Goal: Task Accomplishment & Management: Manage account settings

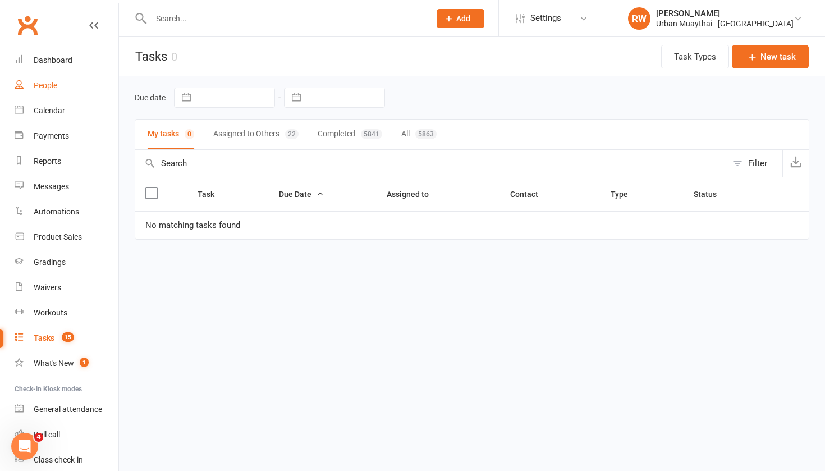
click at [43, 86] on div "People" at bounding box center [46, 85] width 24 height 9
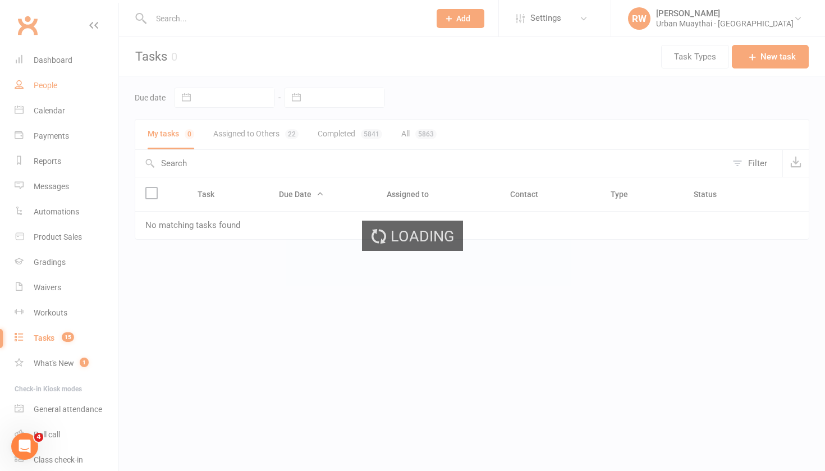
select select "100"
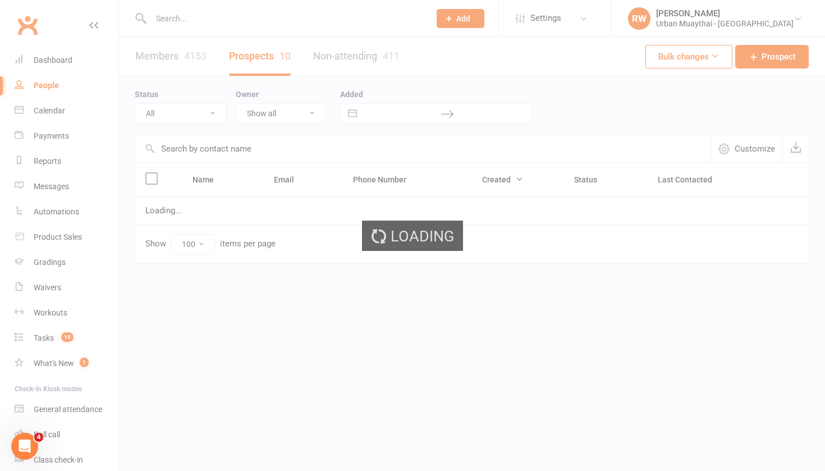
select select "Day 1- No answer"
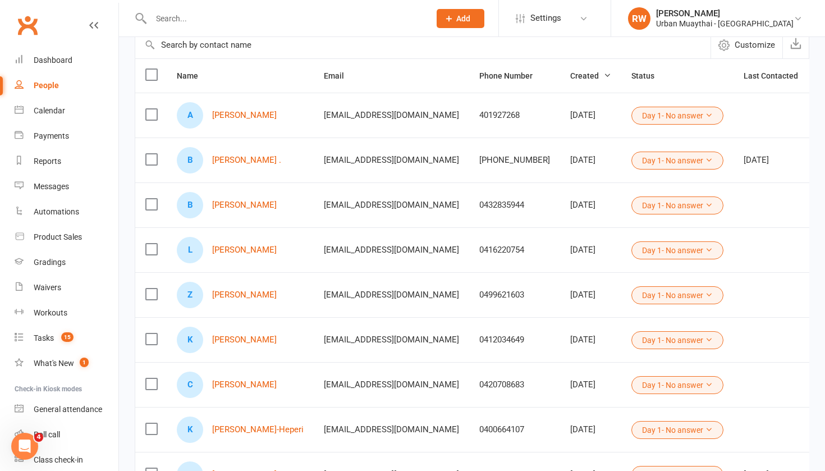
scroll to position [104, 0]
click at [224, 116] on link "[PERSON_NAME]" at bounding box center [244, 116] width 65 height 10
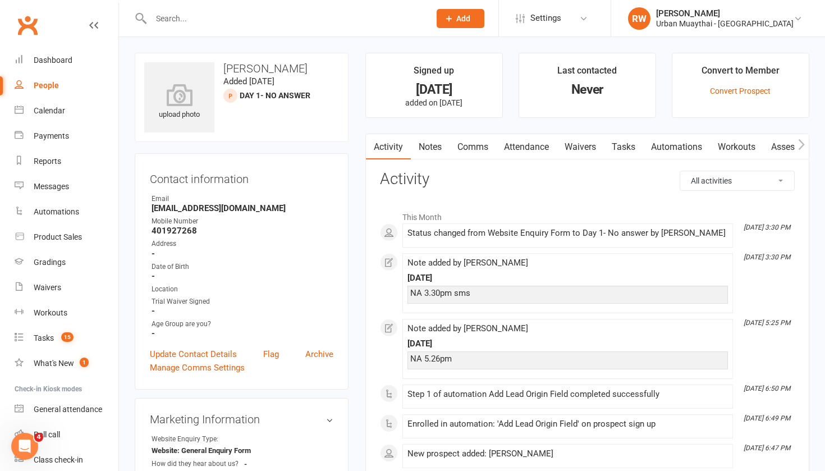
select select "100"
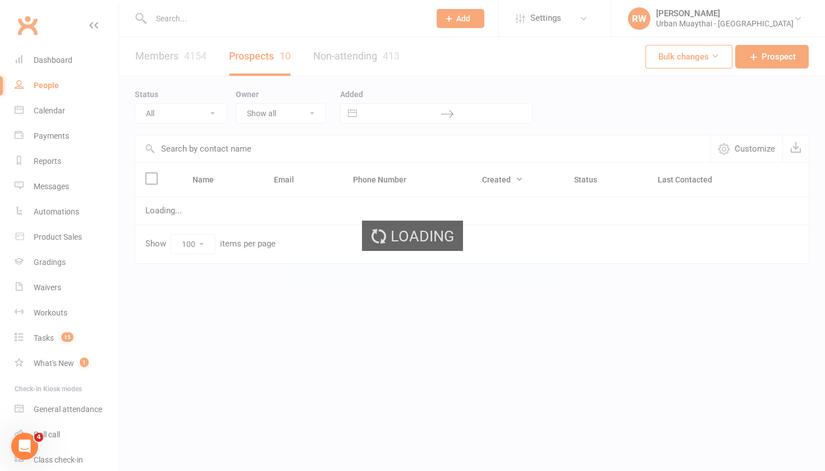
select select "Day 1- No answer"
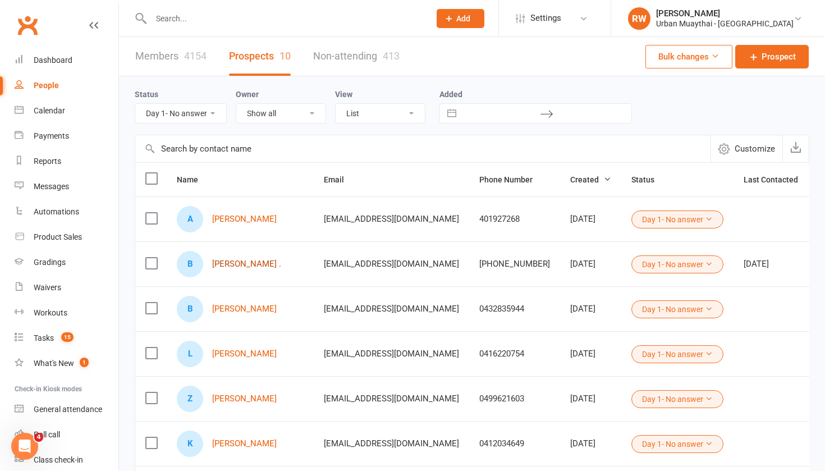
click at [221, 266] on link "[PERSON_NAME] ." at bounding box center [246, 264] width 69 height 10
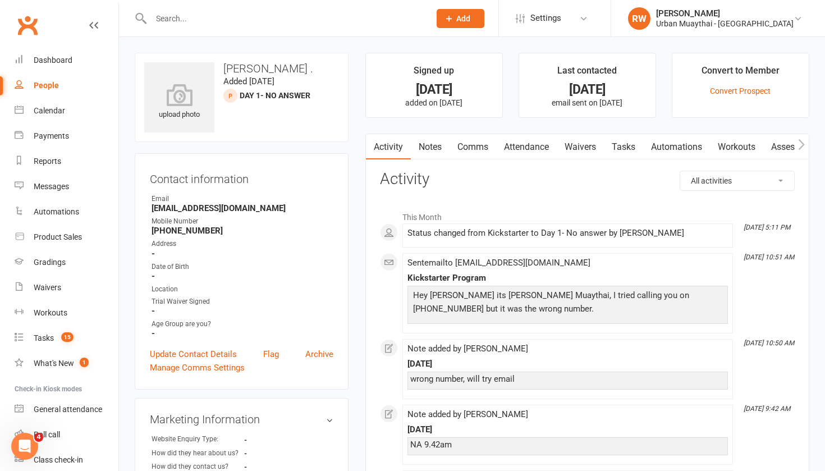
select select "100"
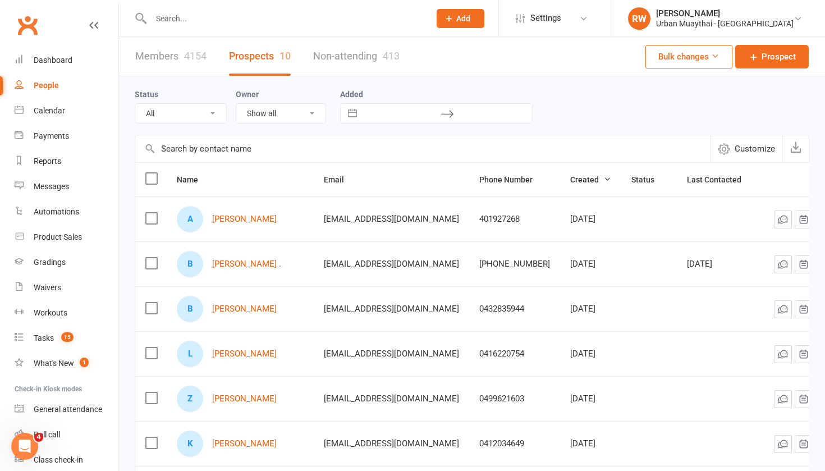
select select "Day 1- No answer"
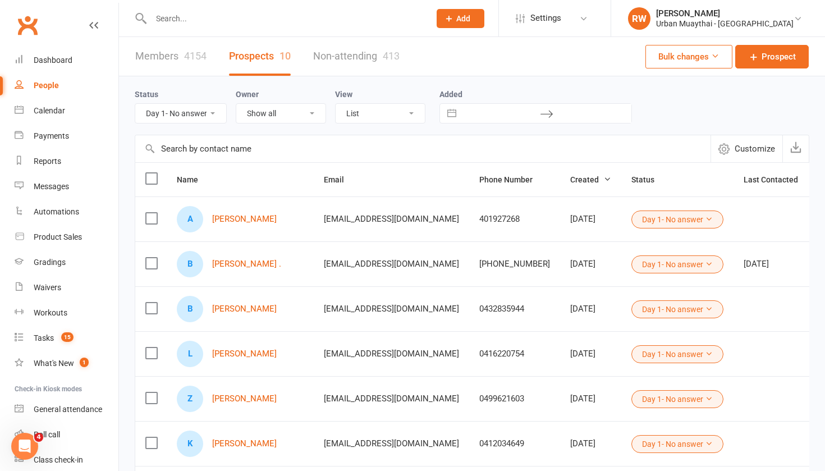
select select
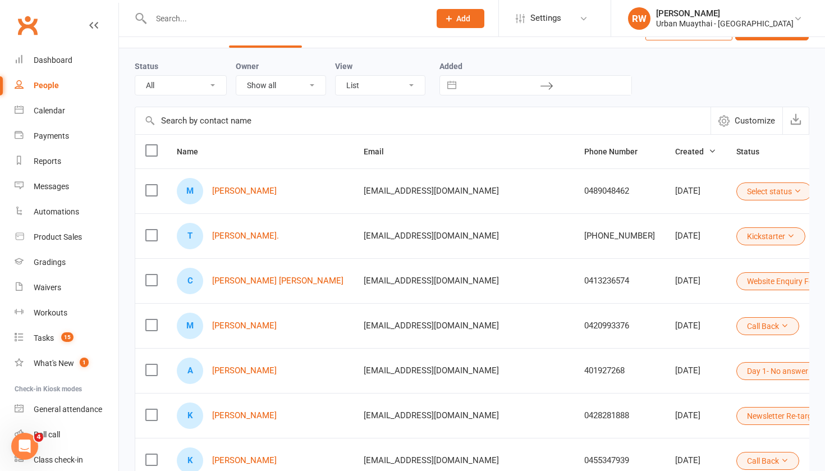
scroll to position [43, 0]
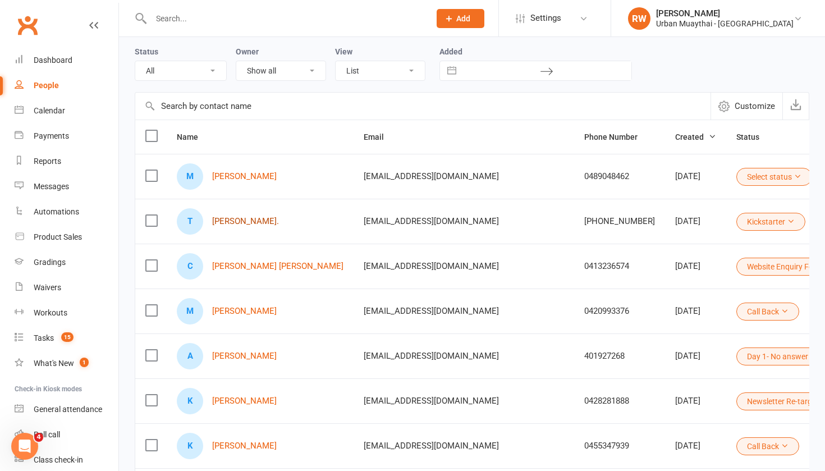
click at [256, 222] on link "[PERSON_NAME]." at bounding box center [245, 222] width 67 height 10
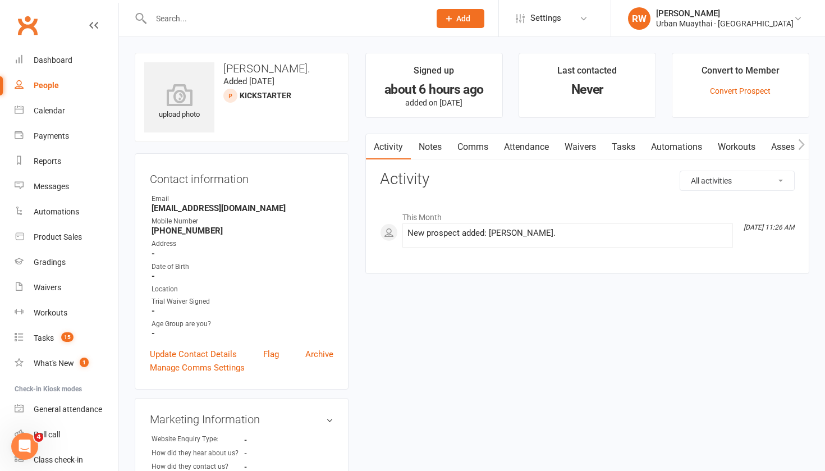
click at [434, 148] on link "Notes" at bounding box center [430, 147] width 39 height 26
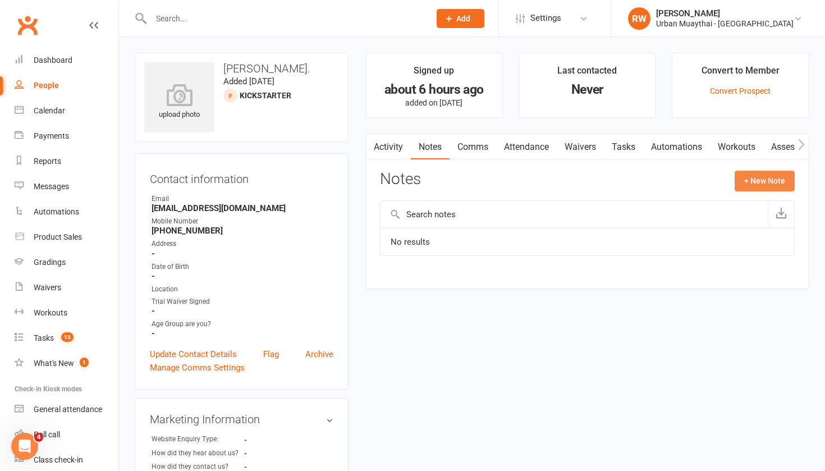
click at [761, 181] on button "+ New Note" at bounding box center [765, 181] width 60 height 20
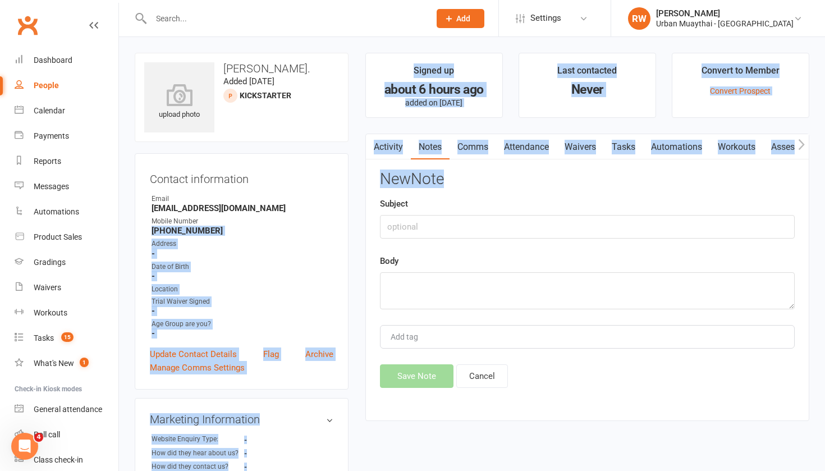
drag, startPoint x: 348, startPoint y: 224, endPoint x: 386, endPoint y: 229, distance: 38.0
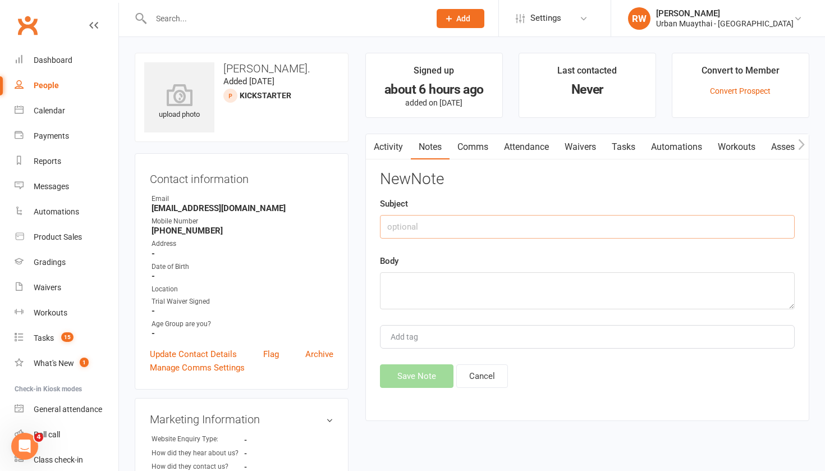
click at [420, 231] on input "text" at bounding box center [587, 227] width 415 height 24
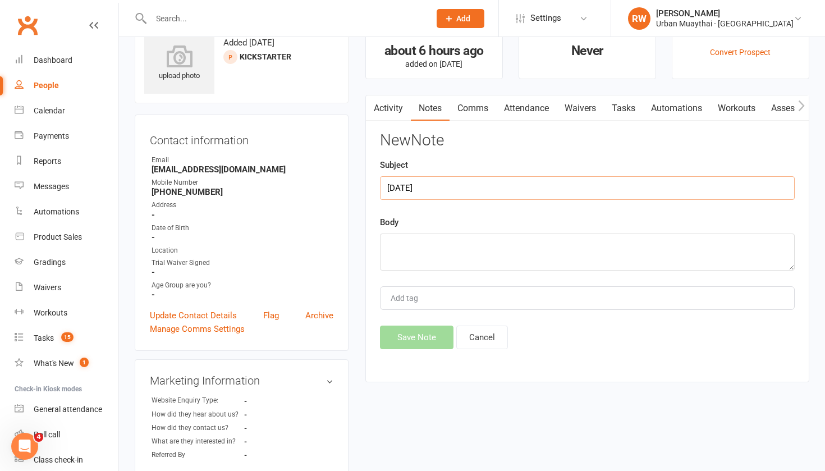
scroll to position [38, 0]
type input "[DATE]"
click at [409, 245] on textarea at bounding box center [587, 253] width 415 height 37
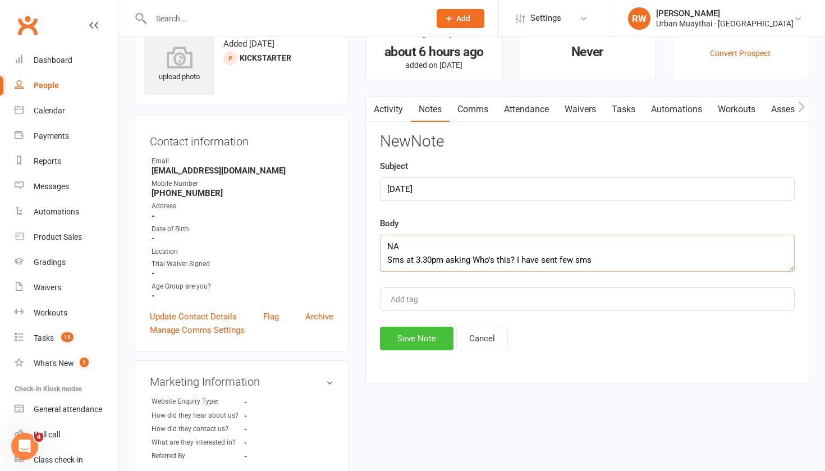
type textarea "NA Sms at 3.30pm asking Who's this? I have sent few sms"
click at [412, 342] on button "Save Note" at bounding box center [417, 339] width 74 height 24
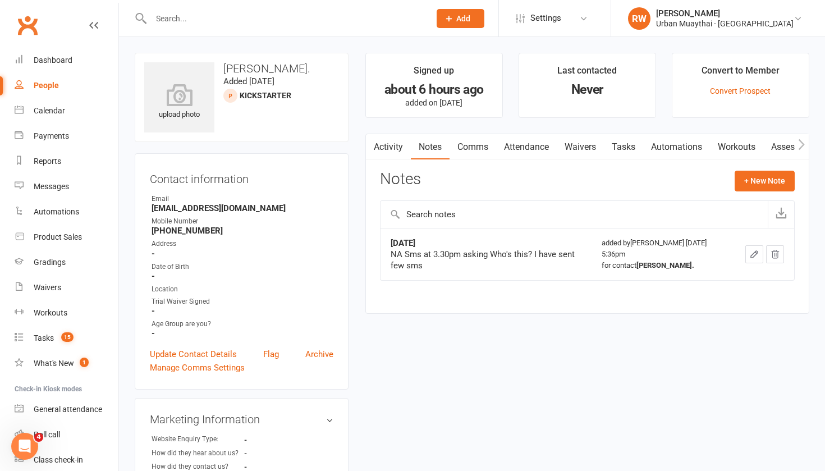
click at [51, 81] on div "People" at bounding box center [46, 85] width 25 height 9
select select "100"
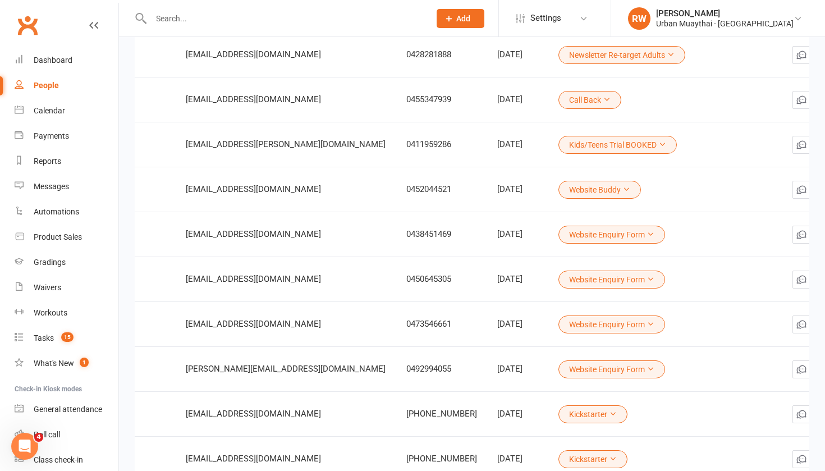
scroll to position [0, 177]
click at [818, 239] on icon "button" at bounding box center [823, 234] width 11 height 11
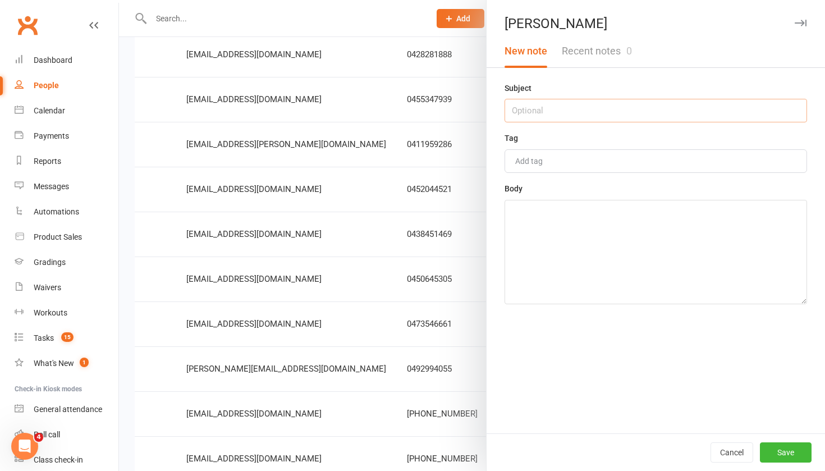
click at [533, 113] on input "text" at bounding box center [656, 111] width 303 height 24
type input "[DATE]"
click at [531, 219] on textarea at bounding box center [656, 252] width 303 height 104
type textarea "Former member, sms back and forth, might be in this week"
click at [781, 451] on button "Save" at bounding box center [786, 453] width 52 height 20
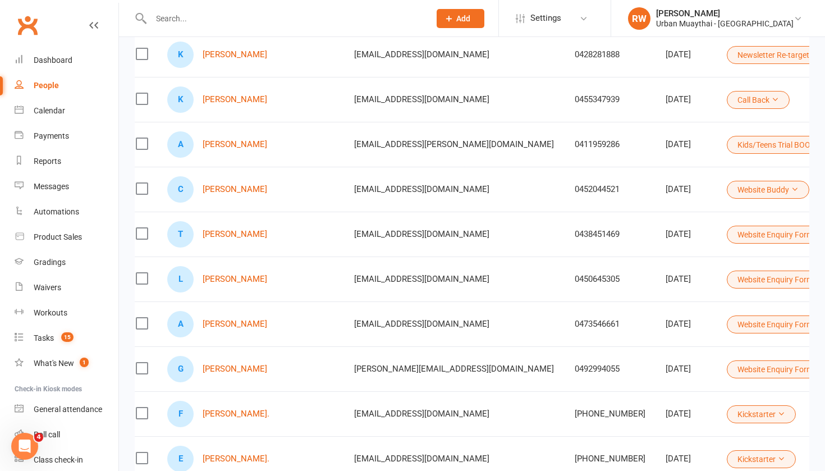
scroll to position [0, 6]
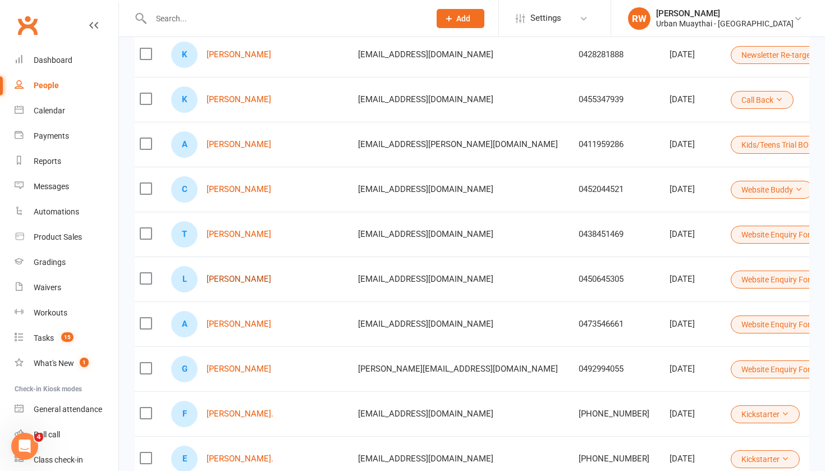
click at [241, 281] on link "[PERSON_NAME]" at bounding box center [239, 280] width 65 height 10
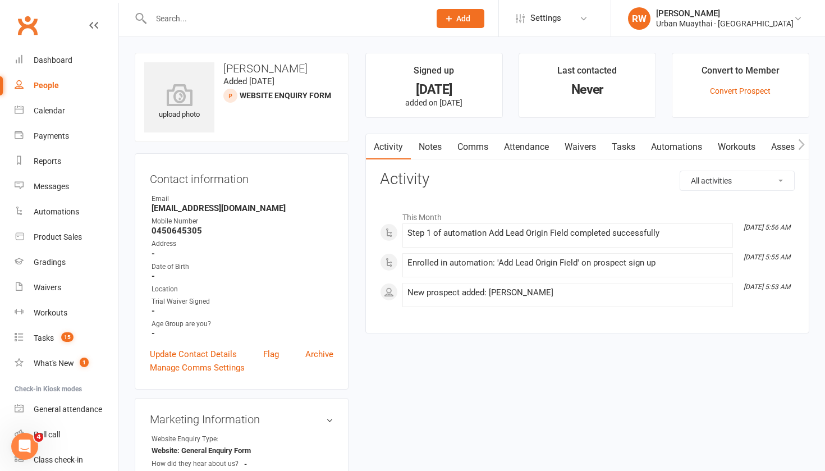
click at [475, 146] on link "Comms" at bounding box center [473, 147] width 47 height 26
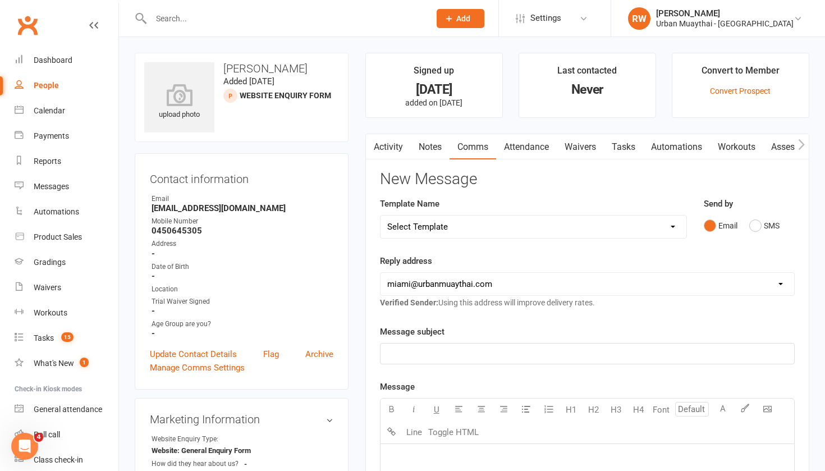
click at [412, 354] on p "﻿" at bounding box center [587, 353] width 400 height 13
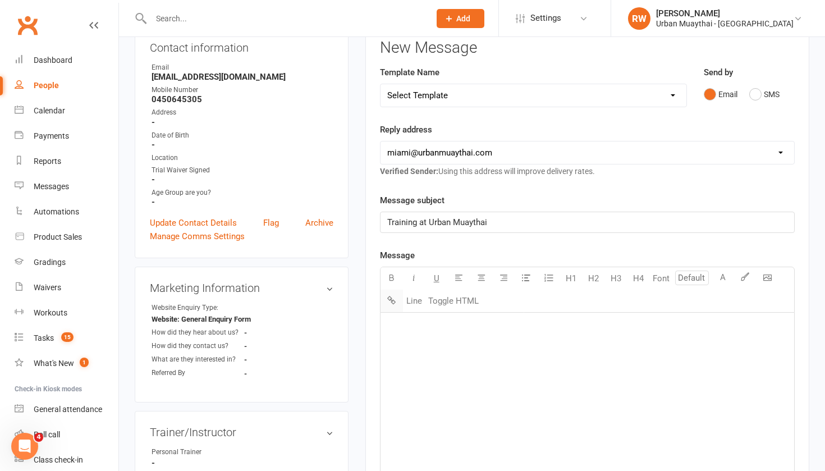
scroll to position [133, 0]
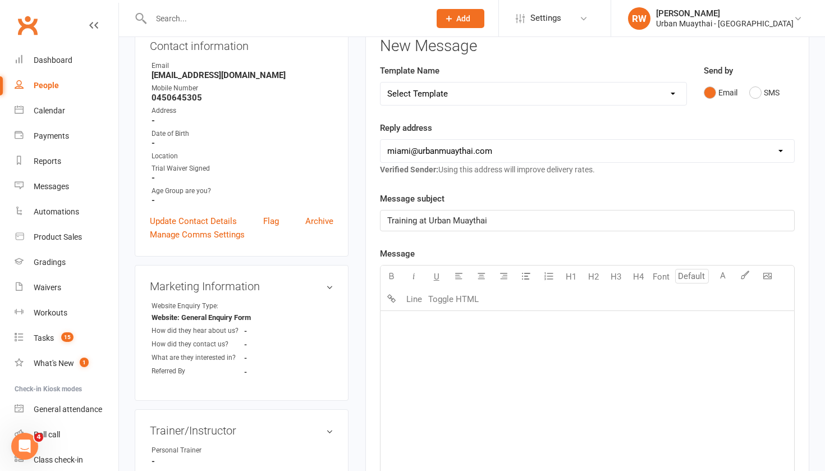
click at [407, 332] on div "﻿" at bounding box center [588, 395] width 414 height 168
click at [434, 327] on span "Hey its Rich I tried calling but phone has incoming call restrictions on, how c…" at bounding box center [546, 325] width 318 height 10
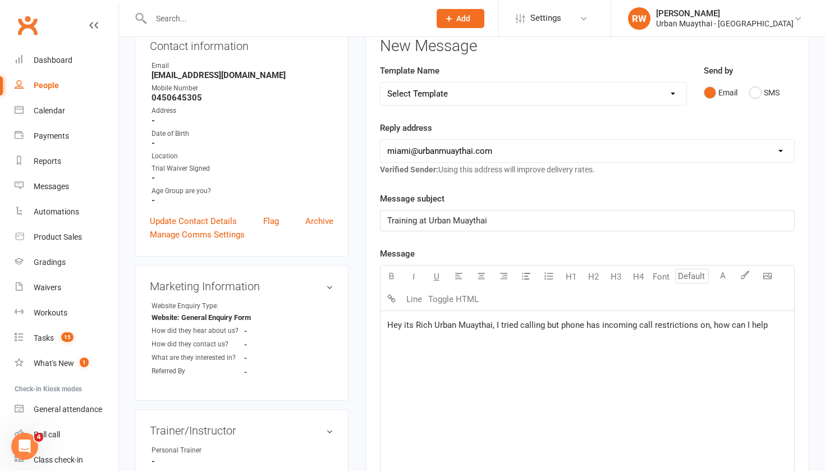
click at [768, 327] on p "Hey its Rich Urban Muaythai, I tried calling but phone has incoming call restri…" at bounding box center [587, 324] width 400 height 13
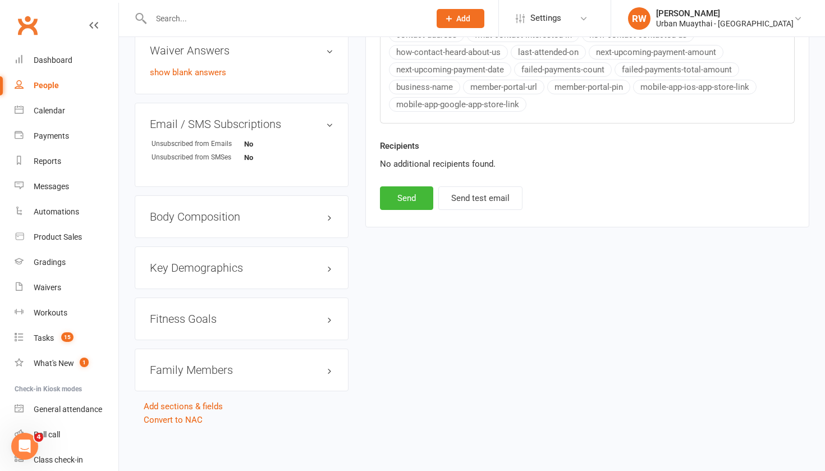
scroll to position [635, 0]
click at [402, 186] on button "Send" at bounding box center [406, 198] width 53 height 24
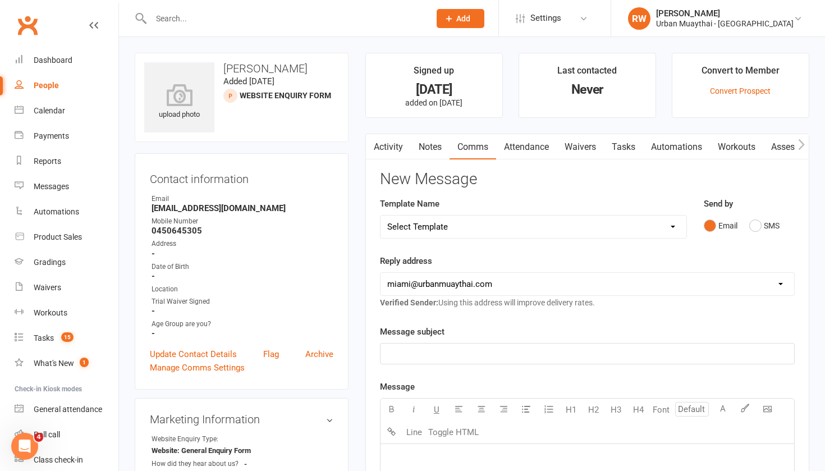
scroll to position [0, 0]
click at [430, 143] on link "Notes" at bounding box center [430, 147] width 39 height 26
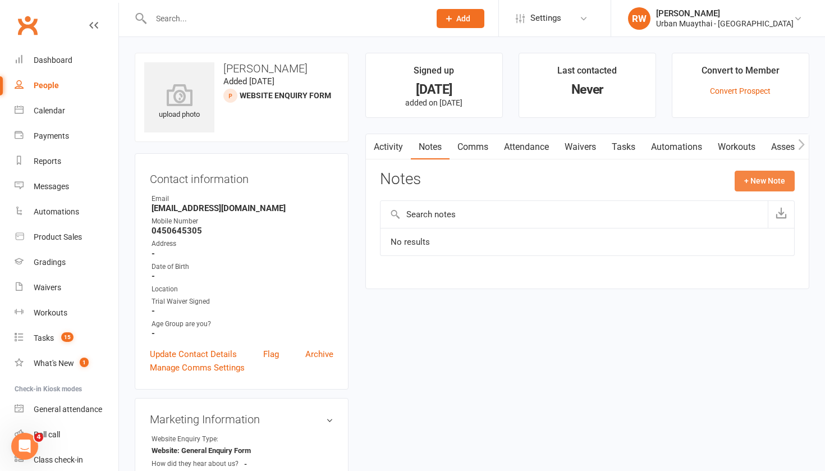
click at [755, 180] on button "+ New Note" at bounding box center [765, 181] width 60 height 20
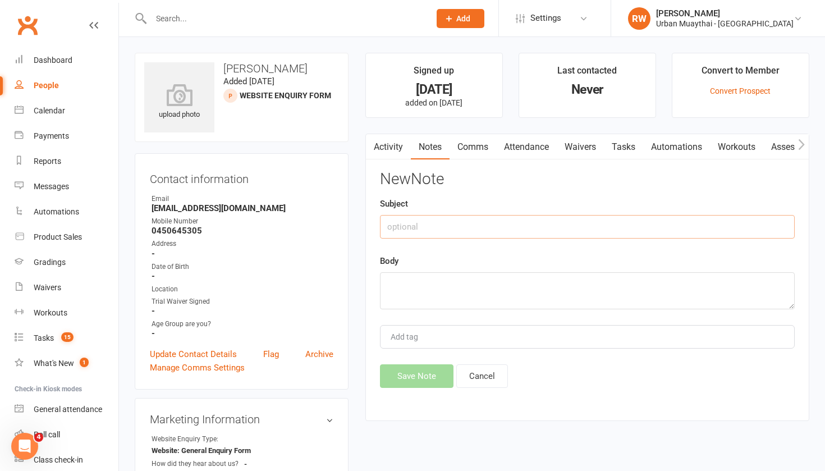
click at [426, 222] on input "text" at bounding box center [587, 227] width 415 height 24
type input "[DATE]"
click at [412, 285] on textarea at bounding box center [587, 290] width 415 height 37
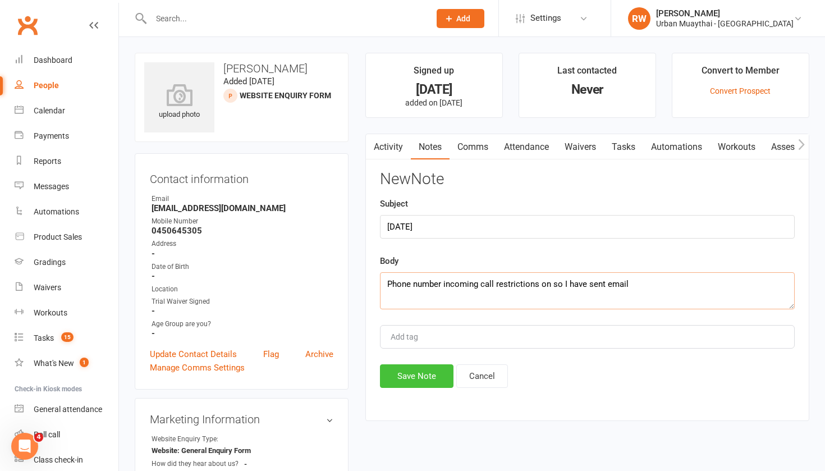
type textarea "Phone number incoming call restrictions on so I have sent email"
click at [416, 371] on button "Save Note" at bounding box center [417, 376] width 74 height 24
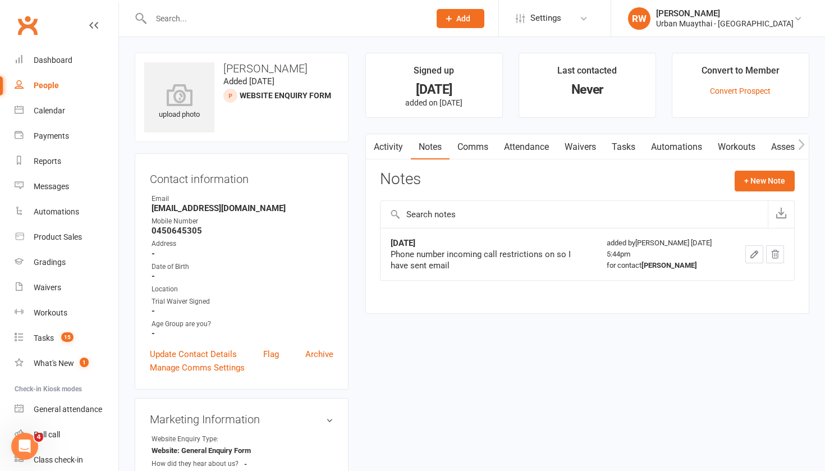
click at [51, 84] on div "People" at bounding box center [46, 85] width 25 height 9
select select "100"
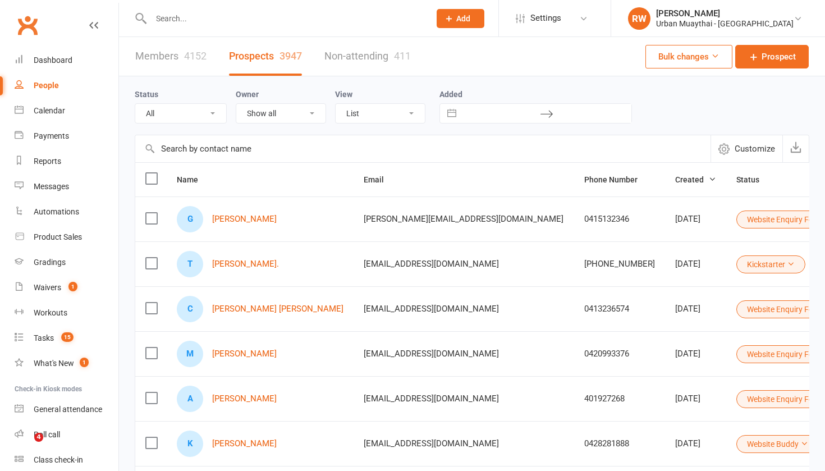
select select "100"
click at [160, 58] on link "Members 4152" at bounding box center [170, 56] width 71 height 39
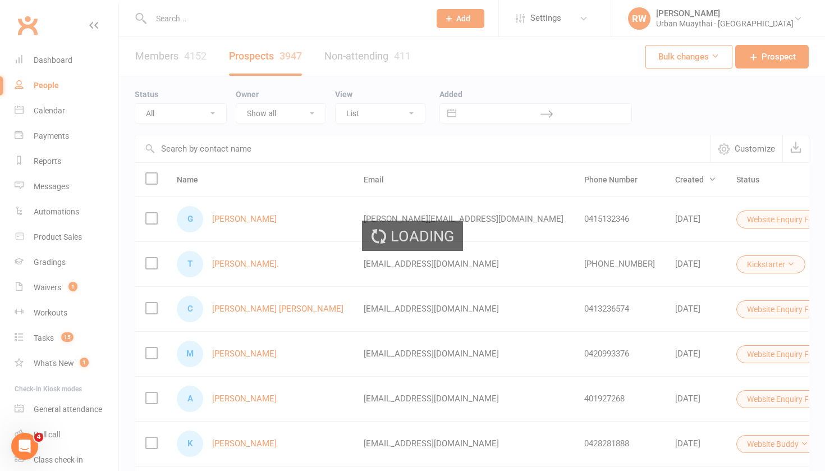
select select "50"
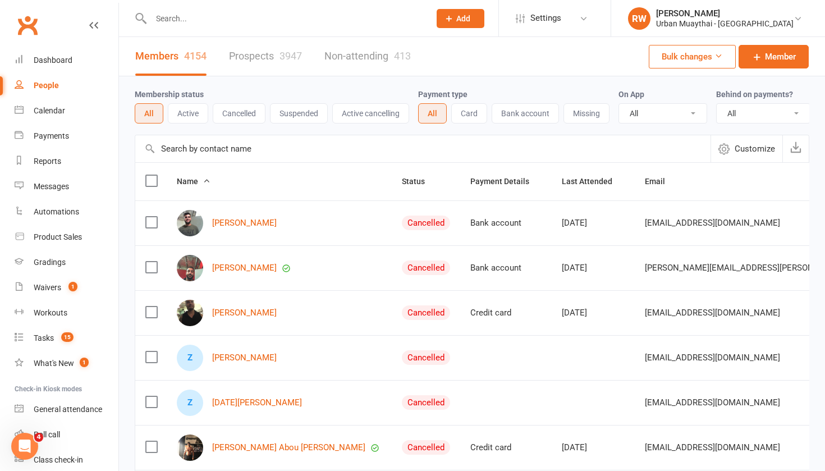
click at [254, 51] on link "Prospects 3947" at bounding box center [265, 56] width 73 height 39
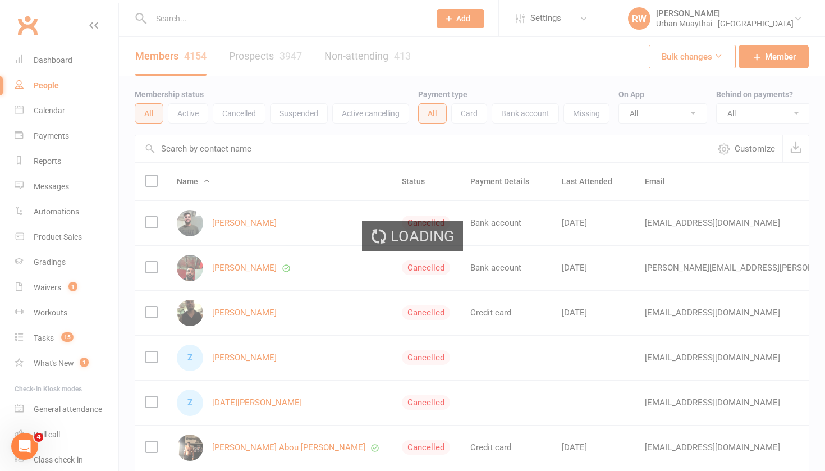
select select "100"
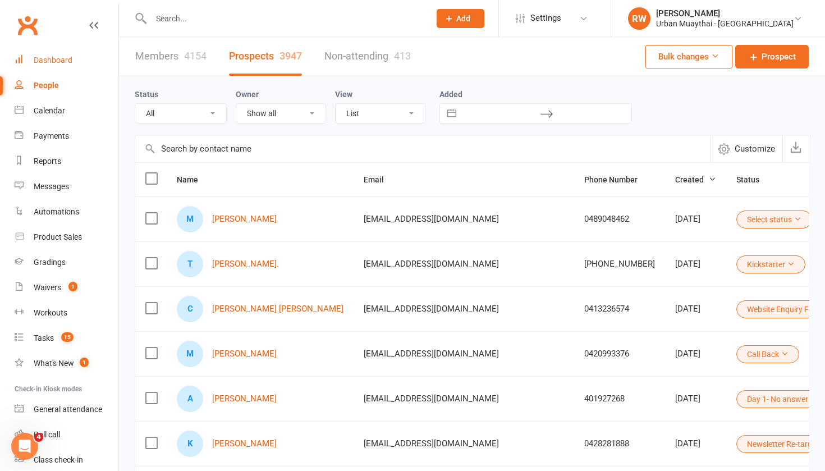
click at [54, 60] on div "Dashboard" at bounding box center [53, 60] width 39 height 9
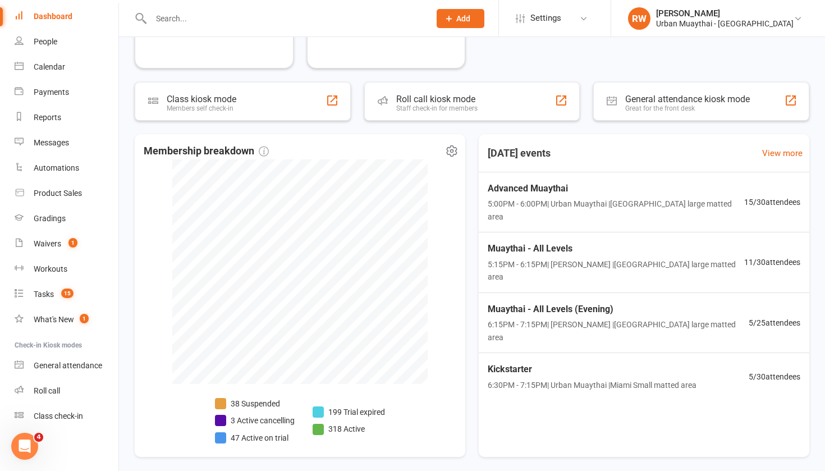
scroll to position [471, 0]
click at [59, 16] on div "Dashboard" at bounding box center [53, 16] width 39 height 9
